Goal: Task Accomplishment & Management: Manage account settings

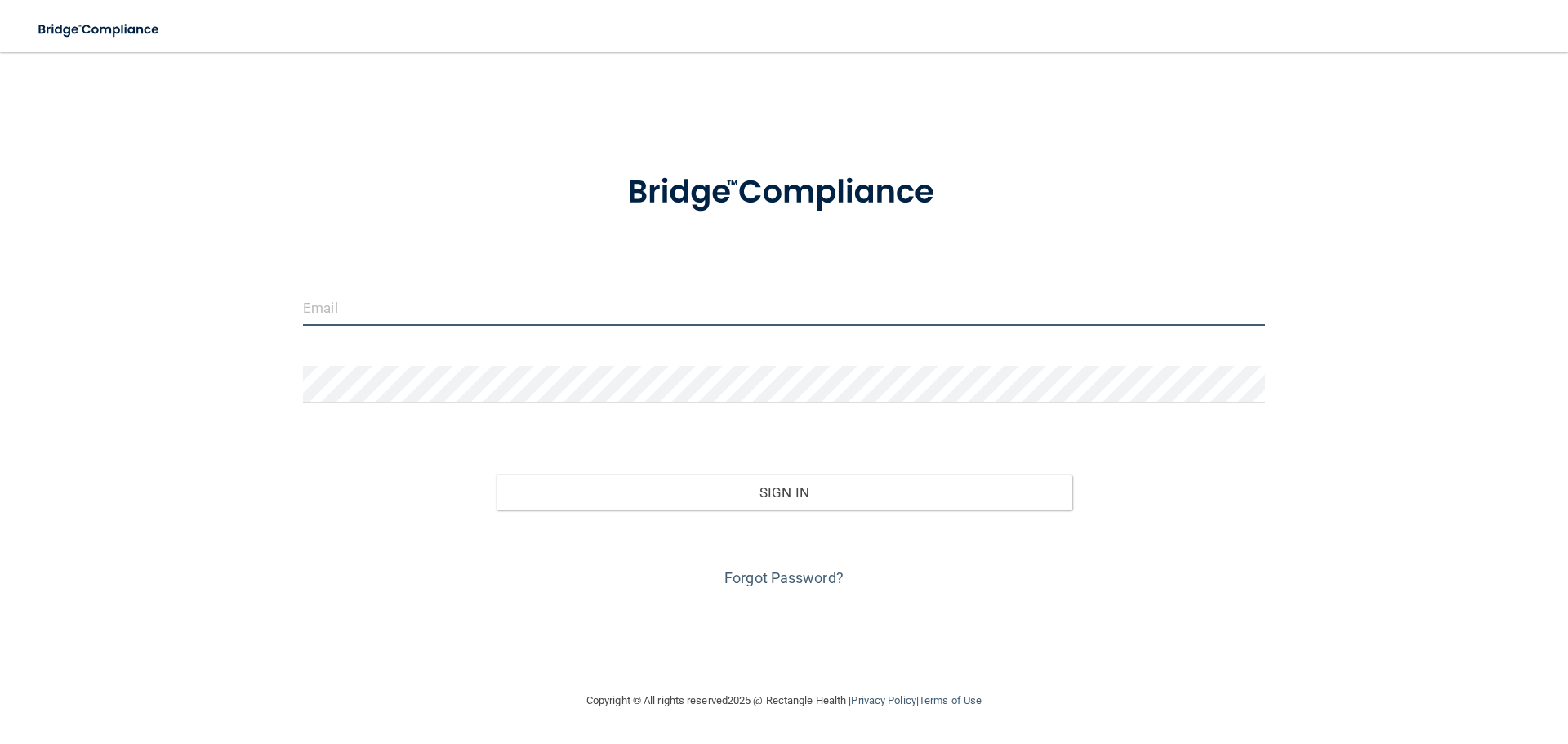
click at [381, 310] on input "email" at bounding box center [784, 308] width 962 height 37
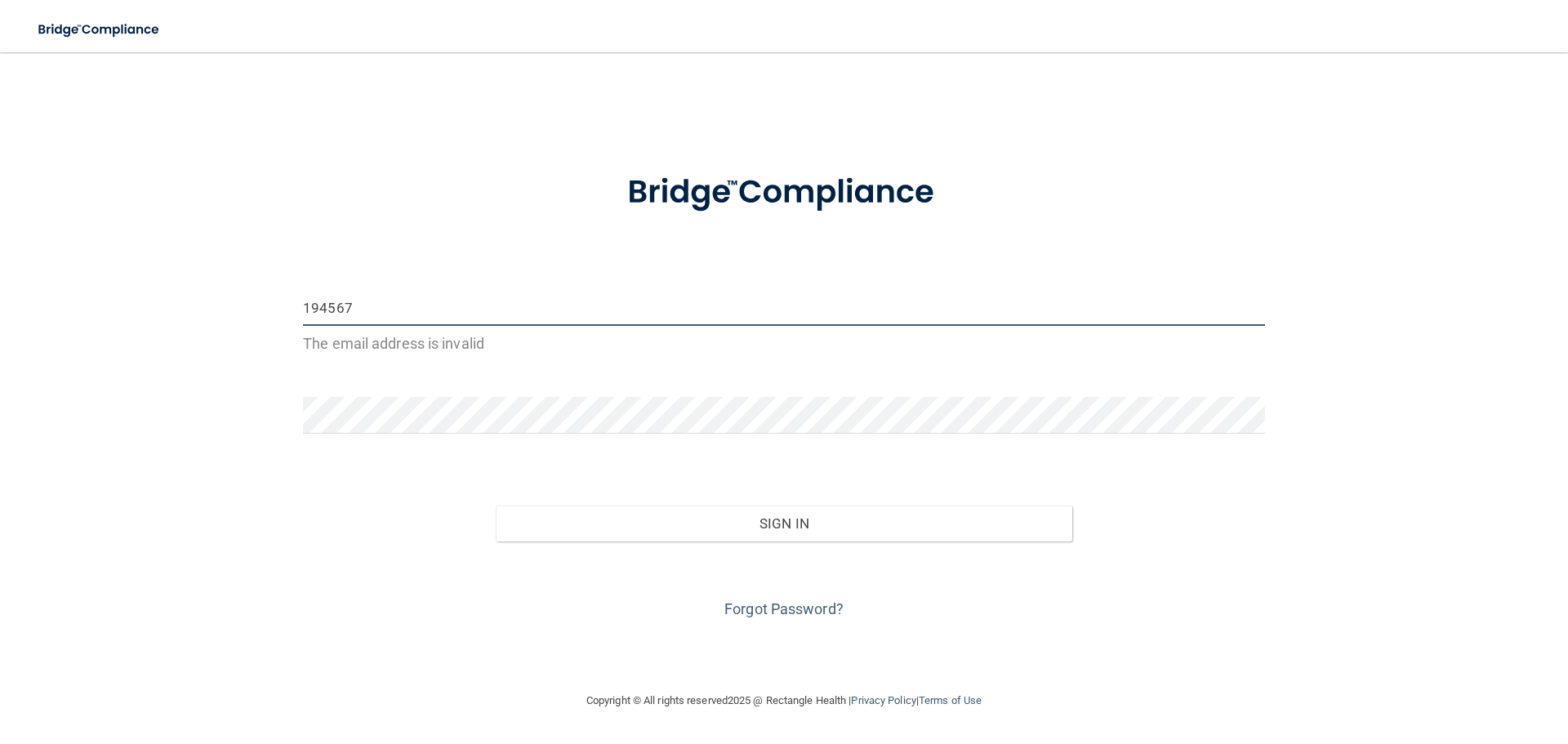
type input "1945677"
drag, startPoint x: 366, startPoint y: 308, endPoint x: 228, endPoint y: 295, distance: 138.6
click at [228, 295] on div "1945677 The email address is invalid Invalid email/password. You don't have per…" at bounding box center [784, 371] width 1502 height 606
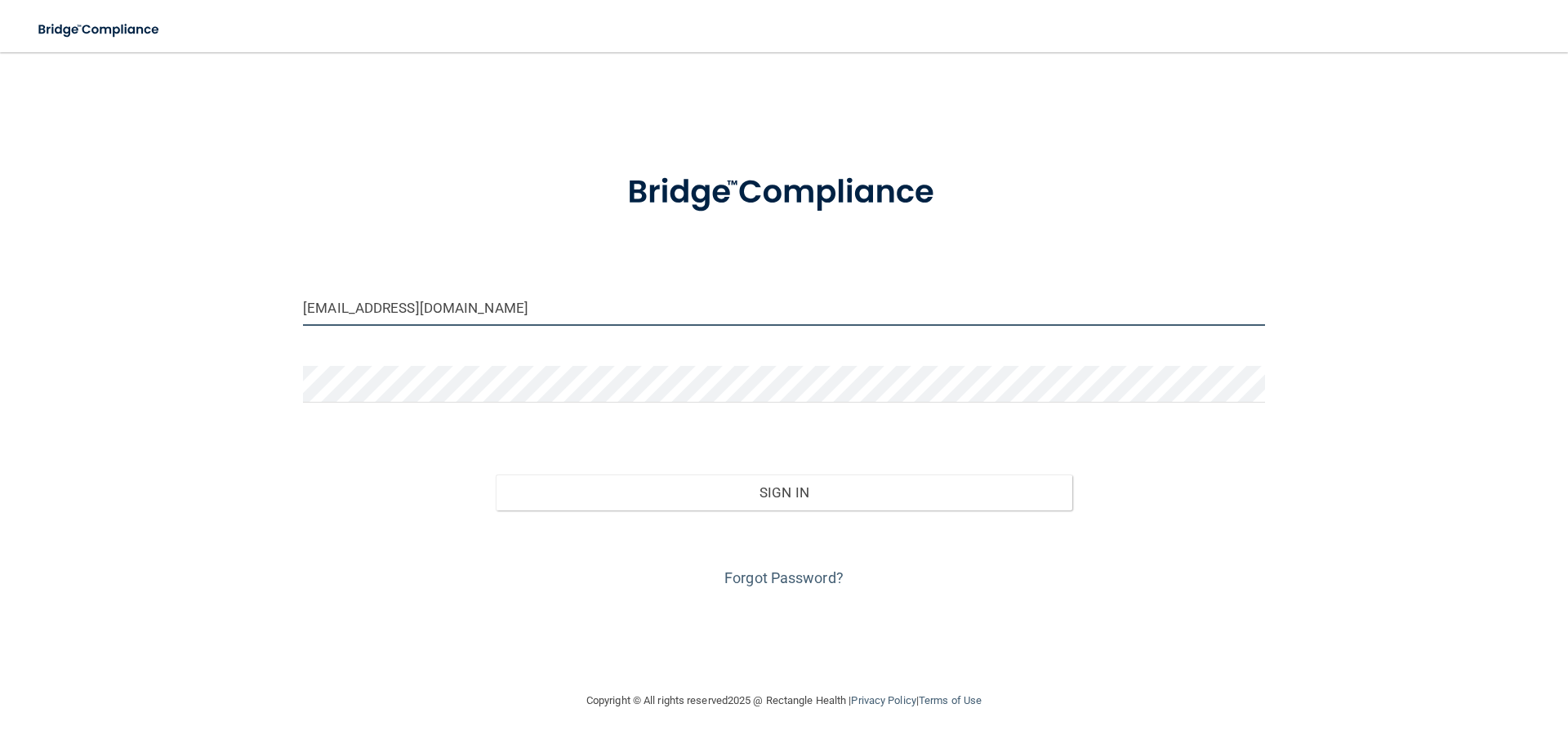
type input "[EMAIL_ADDRESS][DOMAIN_NAME]"
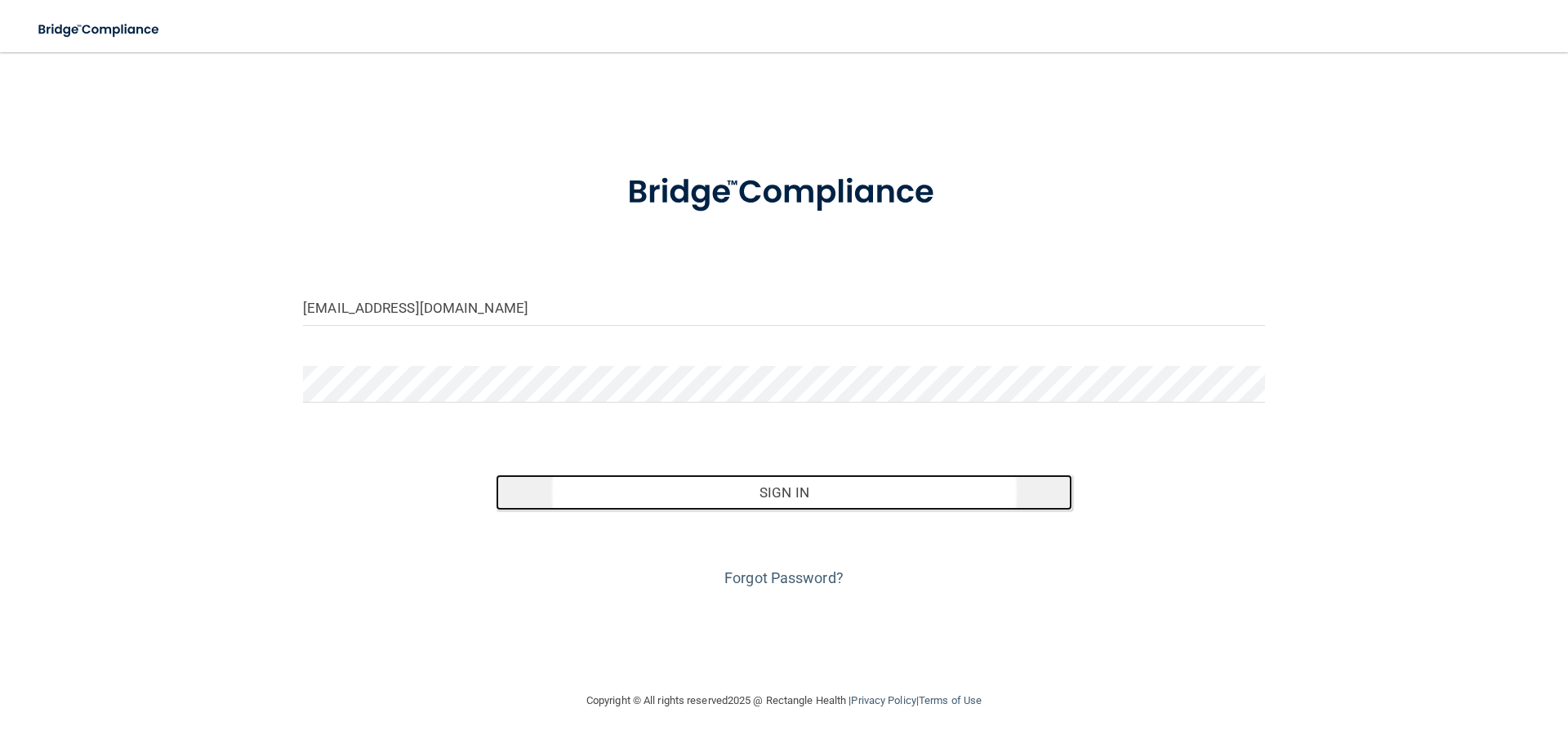
click at [801, 492] on button "Sign In" at bounding box center [784, 492] width 577 height 36
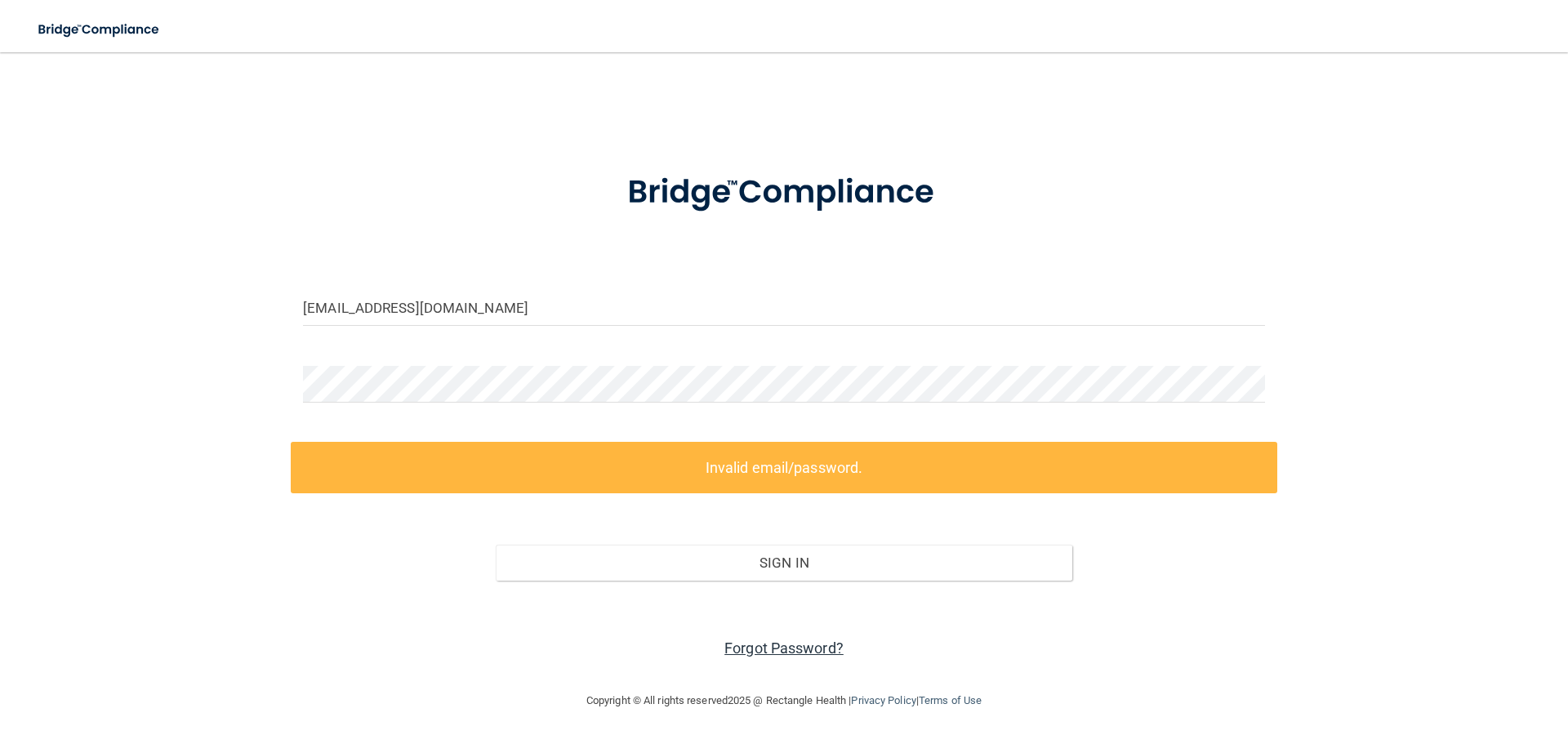
click at [802, 649] on link "Forgot Password?" at bounding box center [784, 648] width 119 height 18
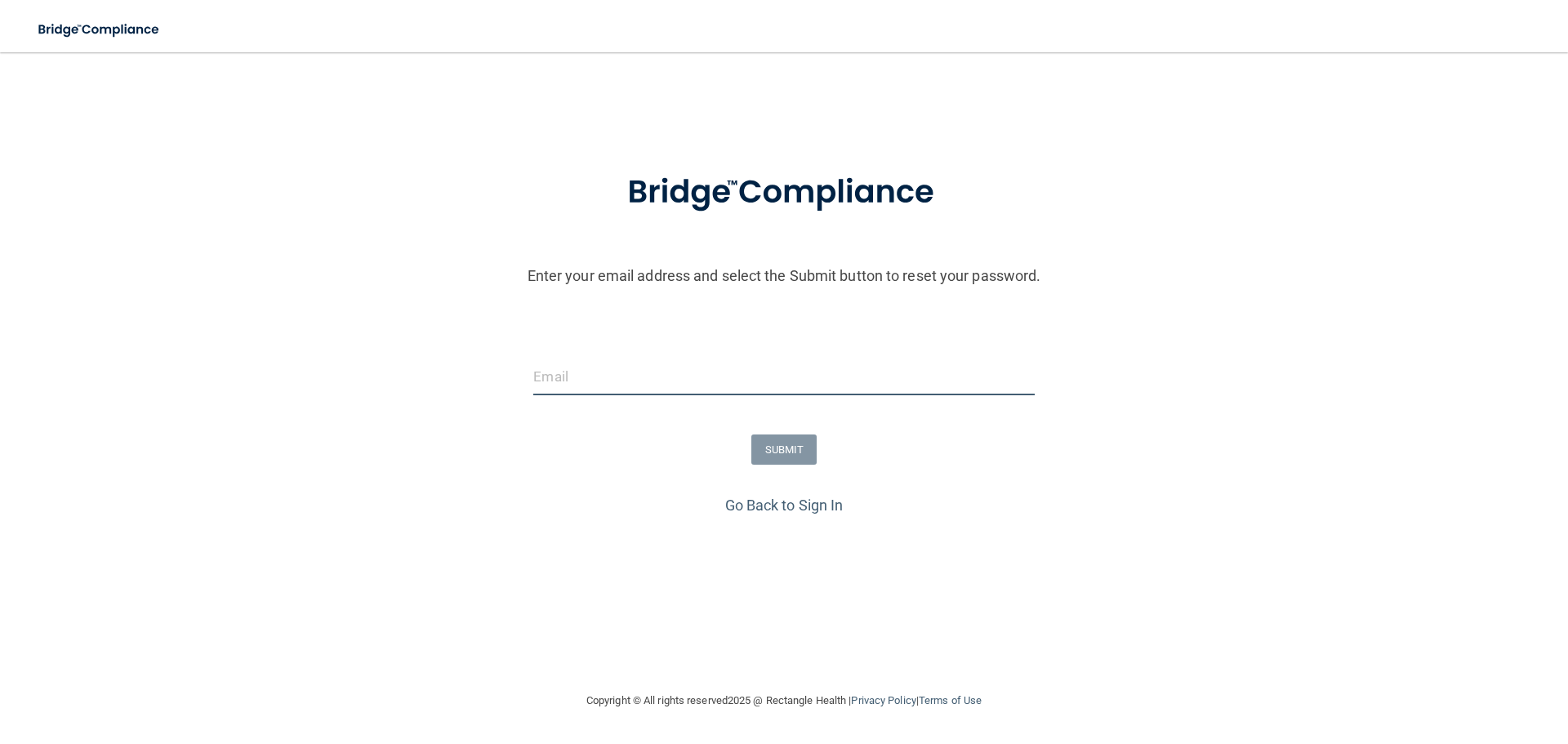
click at [549, 361] on input "email" at bounding box center [783, 378] width 500 height 37
click at [548, 374] on input "email" at bounding box center [783, 378] width 500 height 37
type input "[EMAIL_ADDRESS][DOMAIN_NAME]"
click at [777, 453] on button "SUBMIT" at bounding box center [784, 450] width 67 height 31
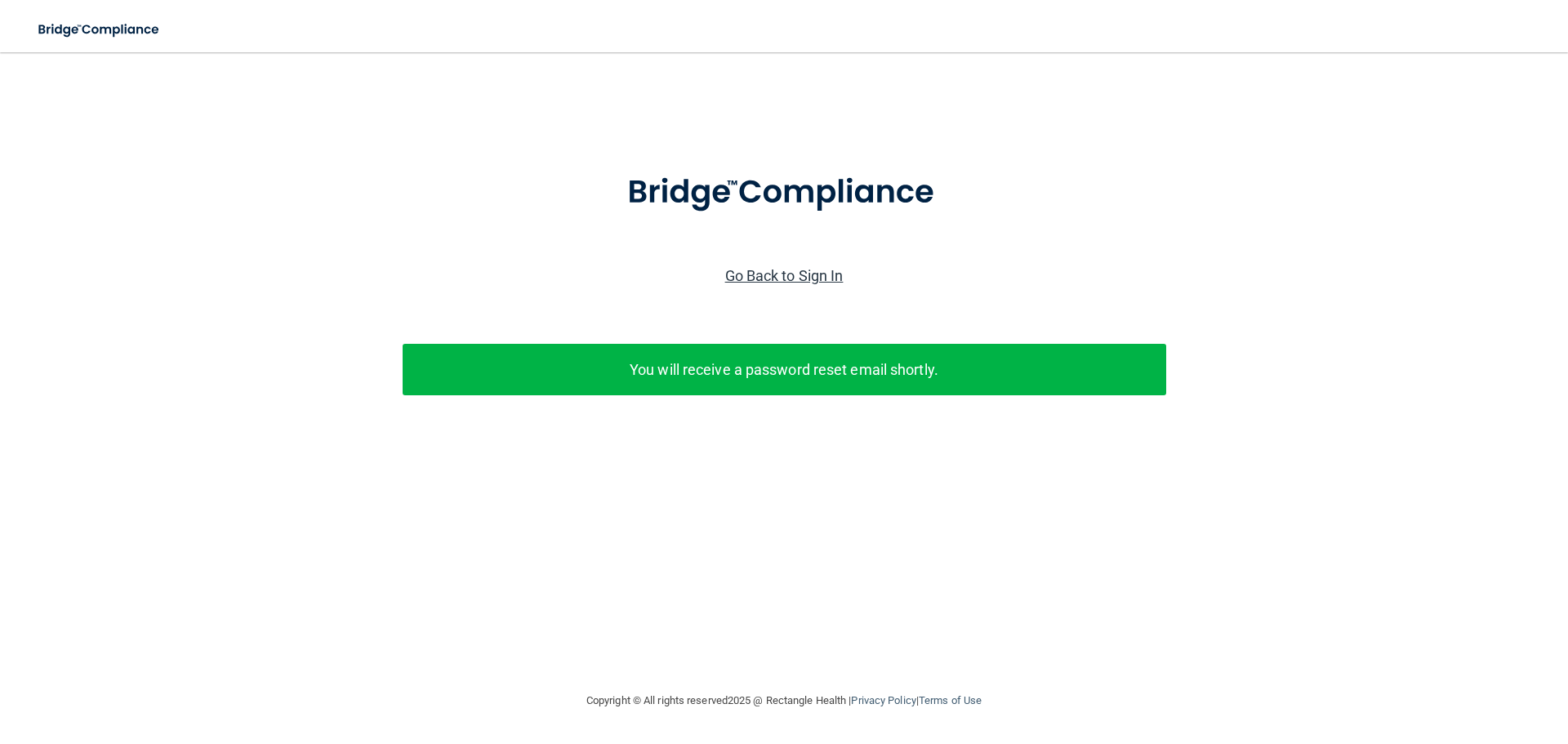
click at [764, 272] on link "Go Back to Sign In" at bounding box center [784, 276] width 118 height 18
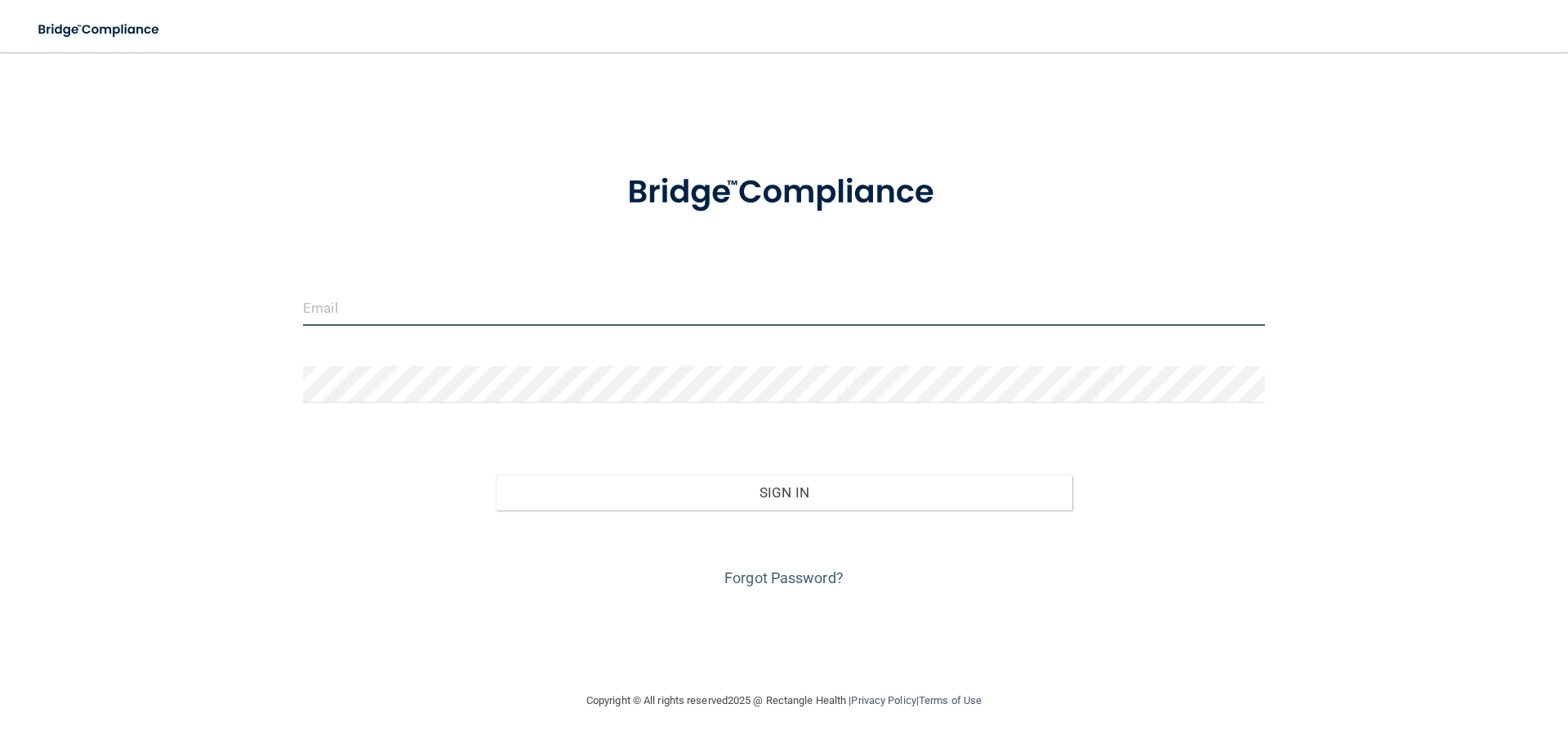
click at [403, 310] on input "email" at bounding box center [784, 308] width 962 height 37
click at [403, 308] on input "[EMAIL_ADDRESS][DOMAIN_NAME]" at bounding box center [784, 308] width 962 height 37
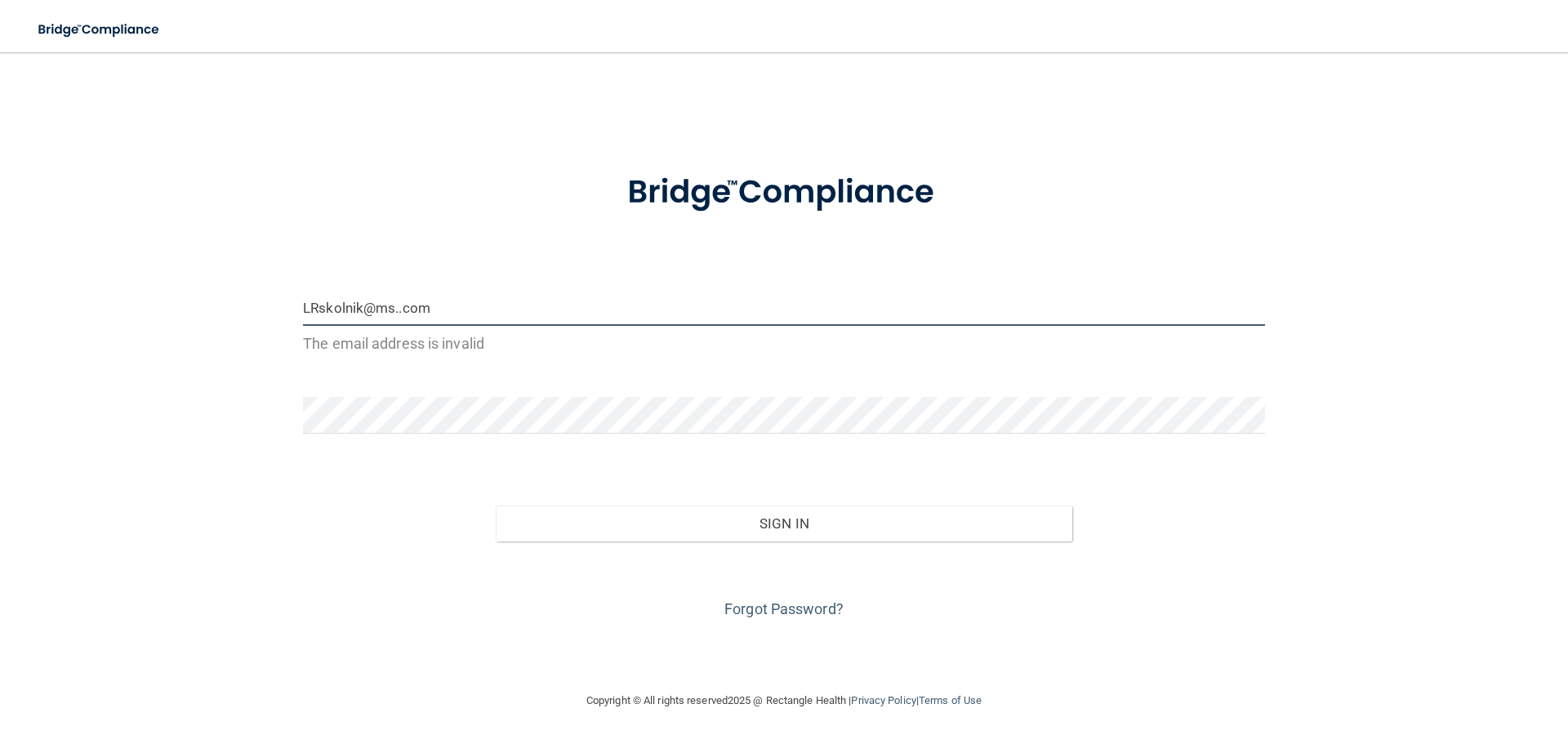
click at [394, 308] on input "LRskolnik@ms..com" at bounding box center [784, 308] width 962 height 37
click at [408, 309] on input "[EMAIL_ADDRESS]..com" at bounding box center [784, 308] width 962 height 37
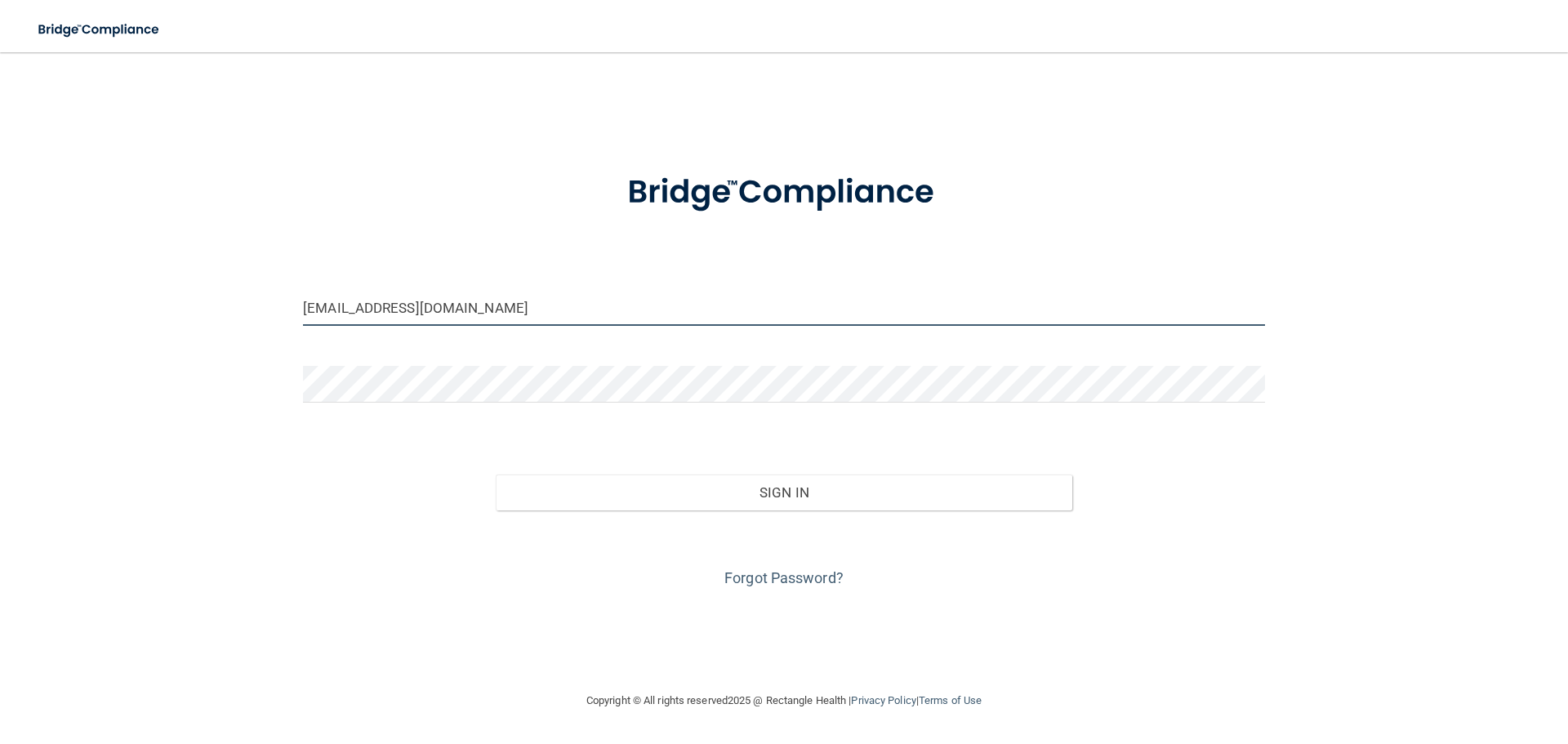
type input "[EMAIL_ADDRESS][DOMAIN_NAME]"
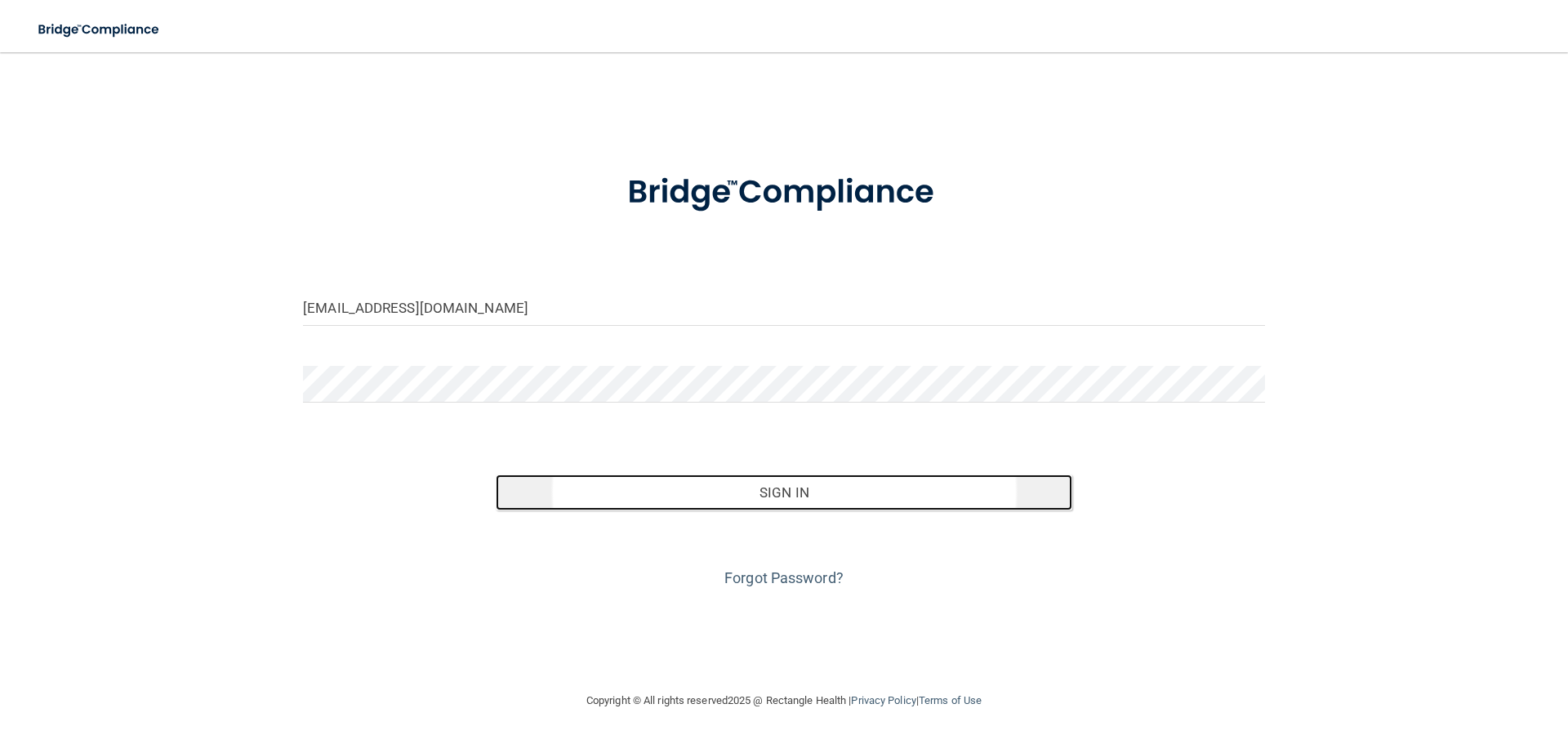
click at [807, 491] on button "Sign In" at bounding box center [784, 492] width 577 height 36
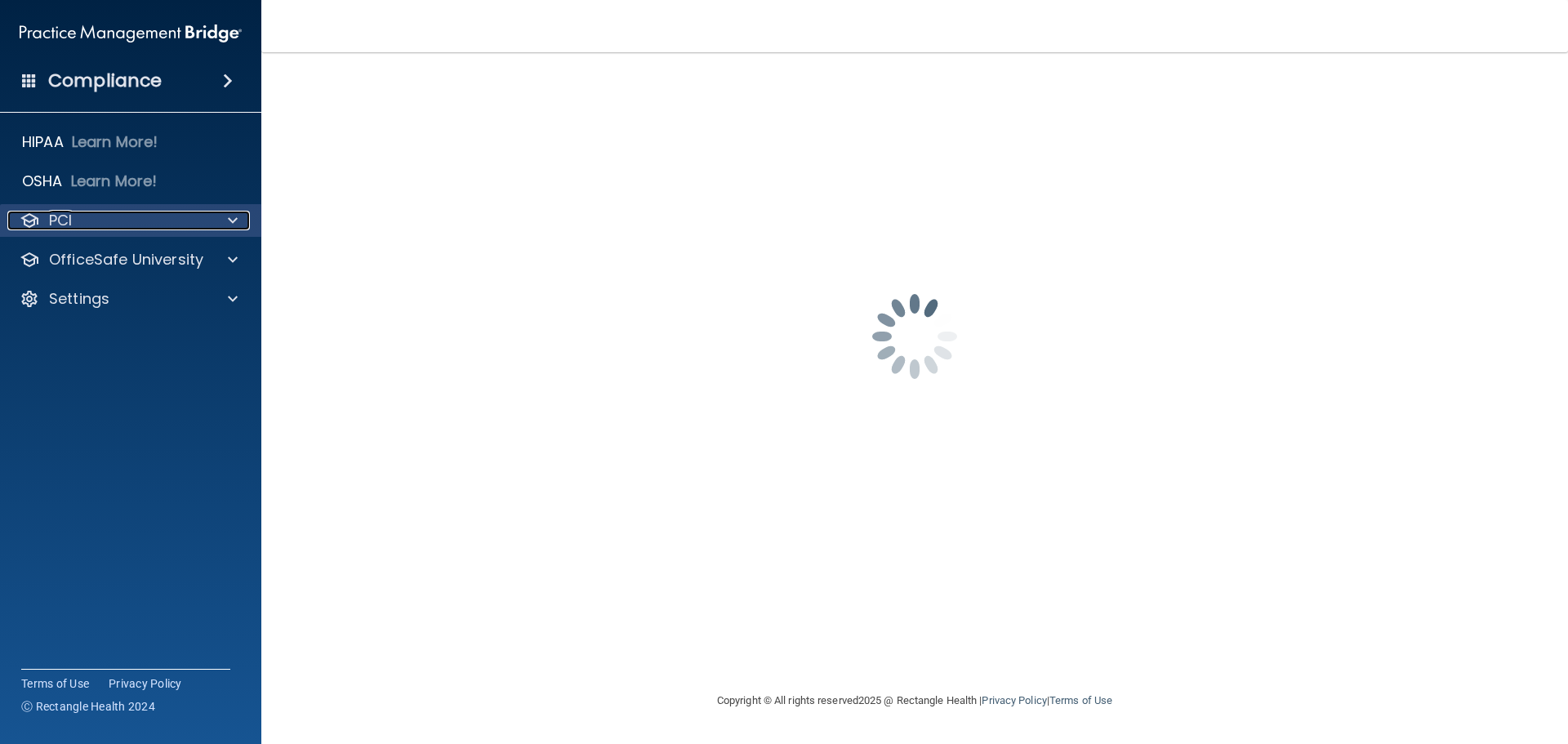
click at [228, 218] on span at bounding box center [232, 220] width 10 height 19
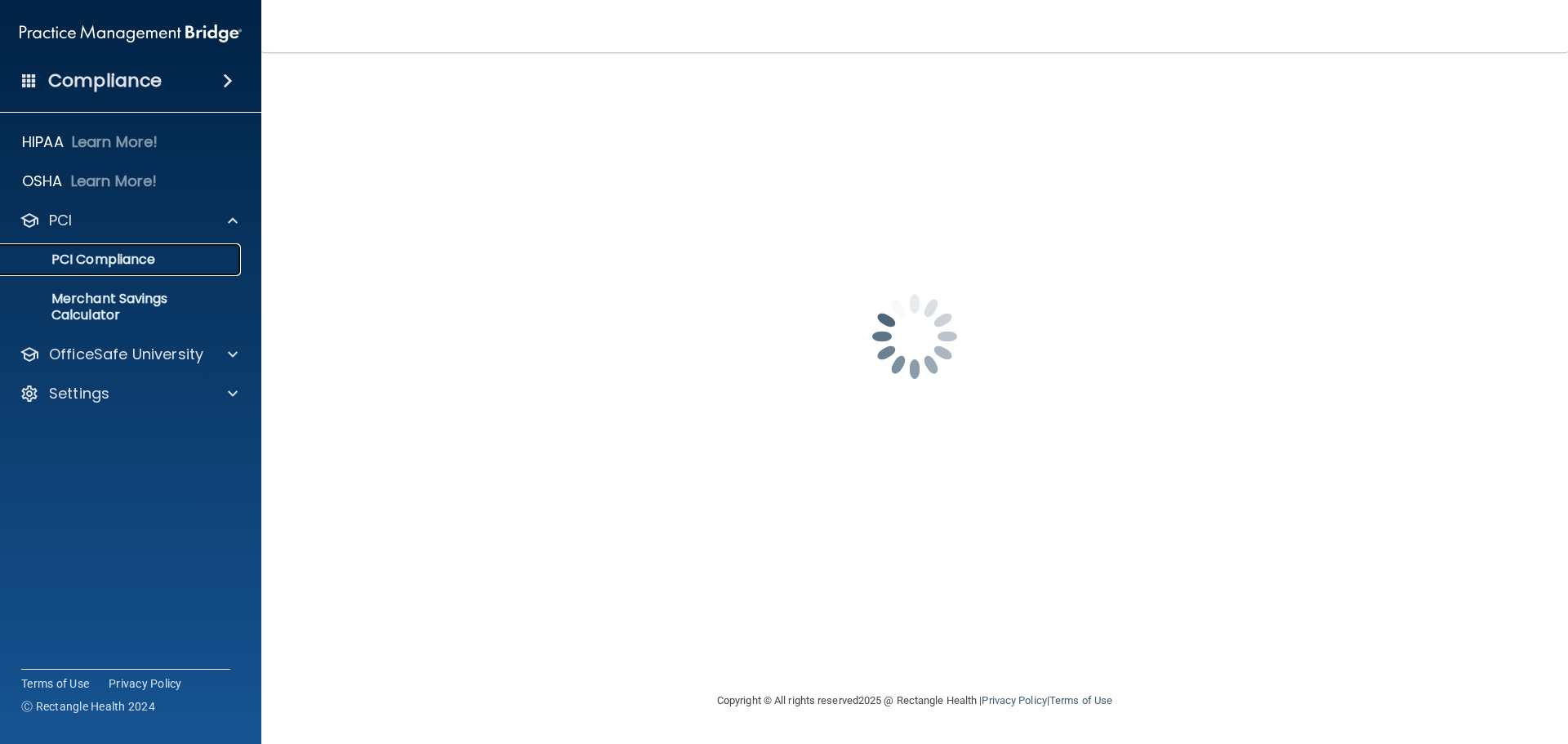
click at [131, 256] on p "PCI Compliance" at bounding box center [121, 260] width 223 height 17
click at [121, 262] on p "PCI Compliance" at bounding box center [121, 260] width 223 height 17
click at [132, 257] on p "PCI Compliance" at bounding box center [121, 260] width 223 height 17
